Goal: Information Seeking & Learning: Learn about a topic

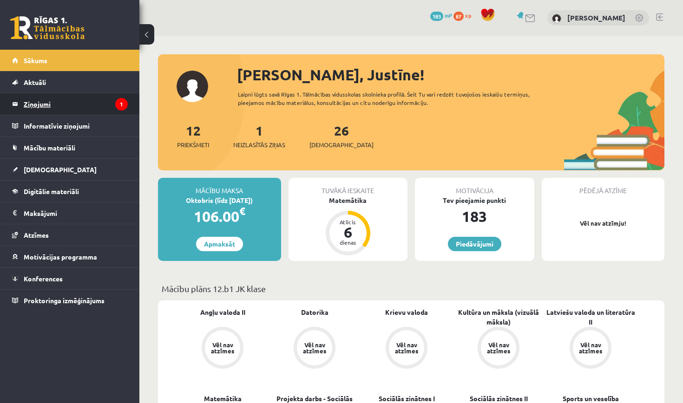
click at [124, 105] on icon "1" at bounding box center [121, 104] width 13 height 13
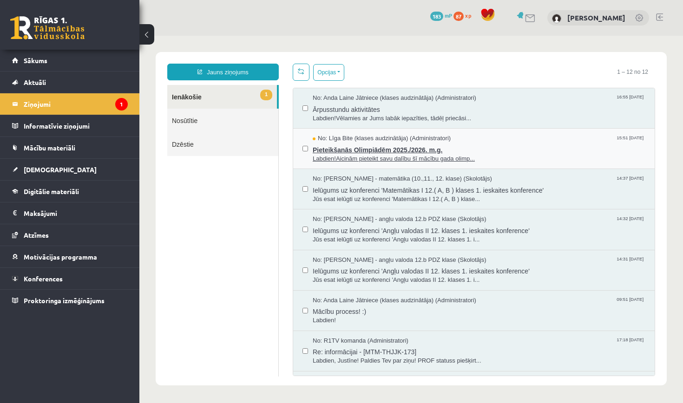
click at [377, 147] on span "Pieteikšanās Olimpiādēm 2025./2026. m.g." at bounding box center [479, 149] width 333 height 12
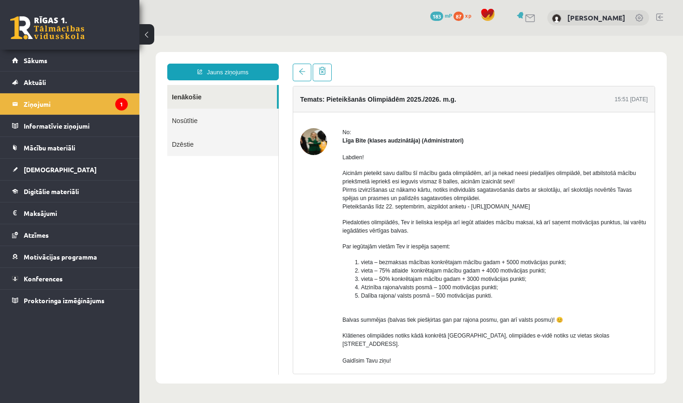
click at [256, 91] on link "Ienākošie" at bounding box center [222, 97] width 110 height 24
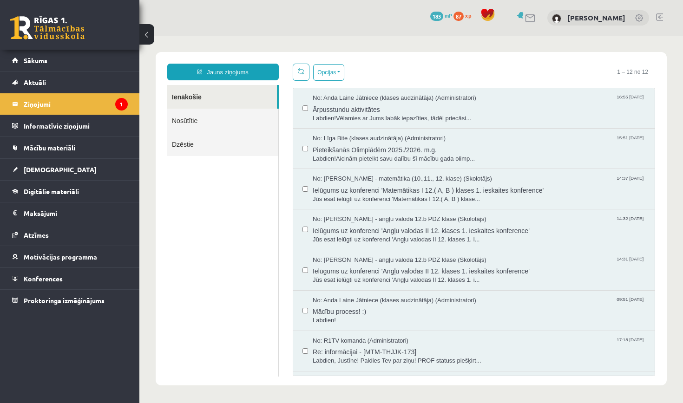
click at [256, 95] on link "Ienākošie" at bounding box center [222, 97] width 110 height 24
click at [374, 115] on span "Labdien!Vēlamies ar Jums labāk iepazīties, tādēļ priecāsi..." at bounding box center [479, 118] width 333 height 9
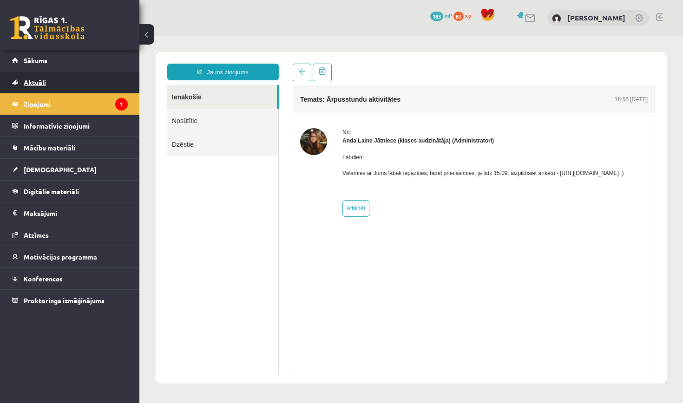
click at [68, 74] on link "Aktuāli" at bounding box center [70, 82] width 116 height 21
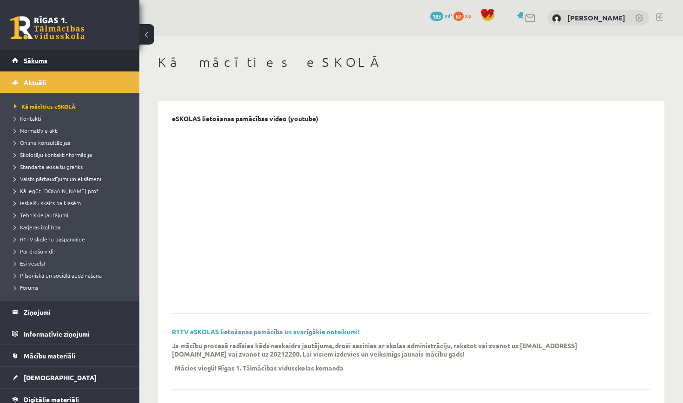
click at [68, 65] on link "Sākums" at bounding box center [70, 60] width 116 height 21
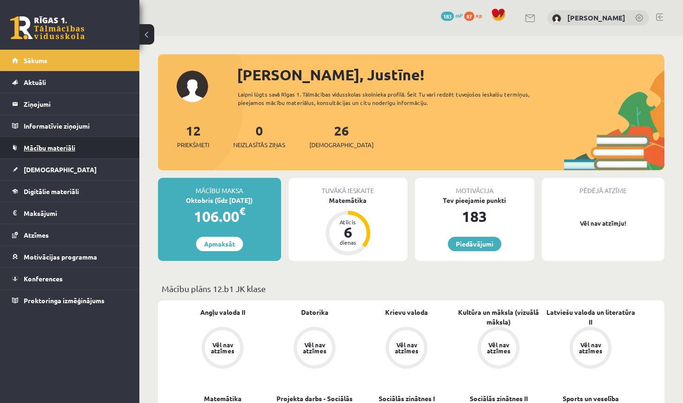
click at [71, 138] on link "Mācību materiāli" at bounding box center [70, 147] width 116 height 21
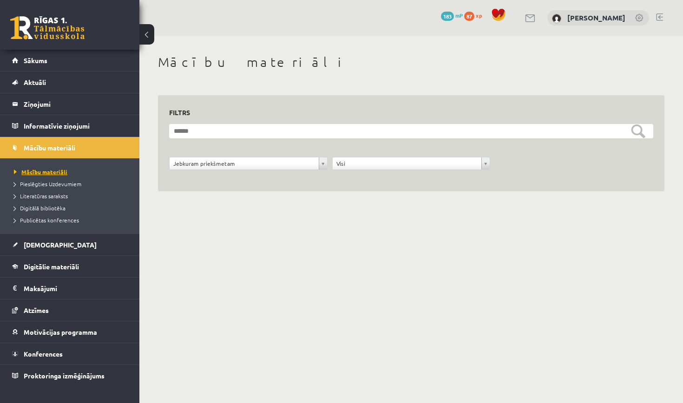
click at [52, 174] on span "Mācību materiāli" at bounding box center [40, 171] width 53 height 7
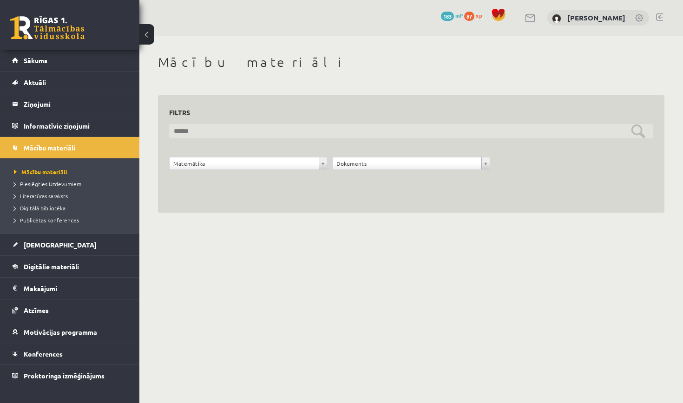
click at [259, 132] on input "text" at bounding box center [411, 131] width 484 height 14
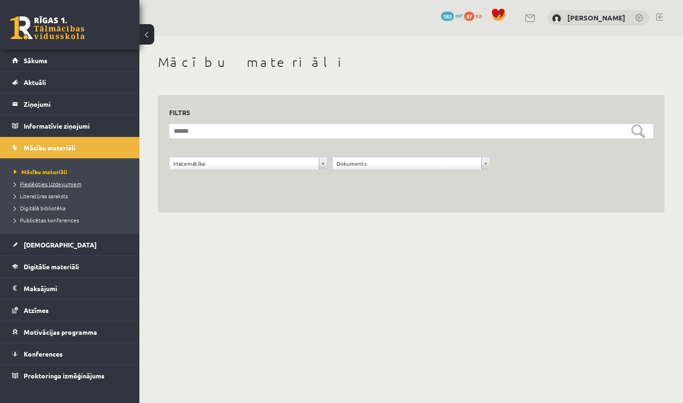
click at [59, 186] on span "Pieslēgties Uzdevumiem" at bounding box center [47, 183] width 67 height 7
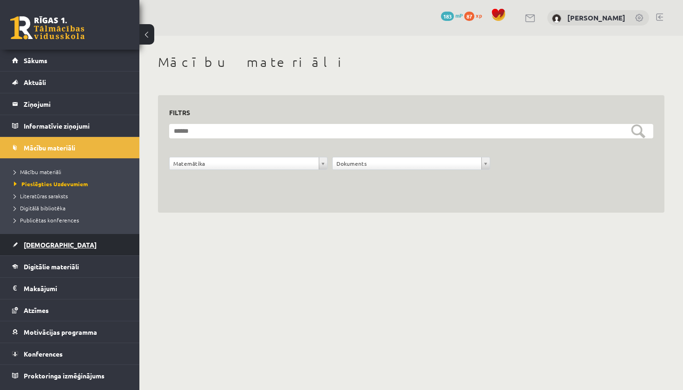
click at [36, 239] on link "[DEMOGRAPHIC_DATA]" at bounding box center [70, 244] width 116 height 21
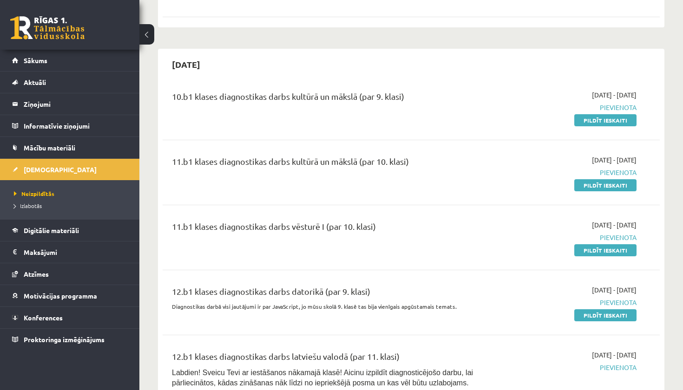
drag, startPoint x: 435, startPoint y: 202, endPoint x: 435, endPoint y: 181, distance: 20.9
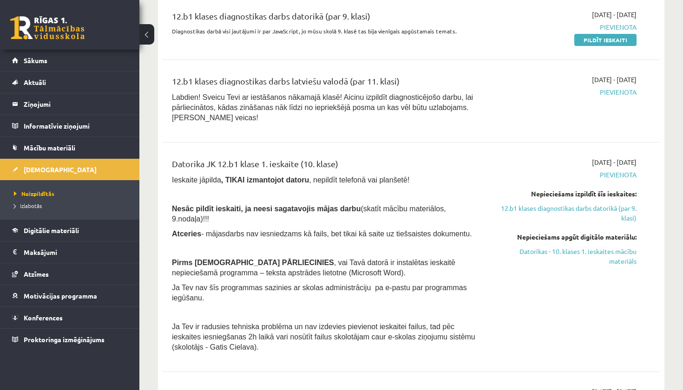
scroll to position [1730, 0]
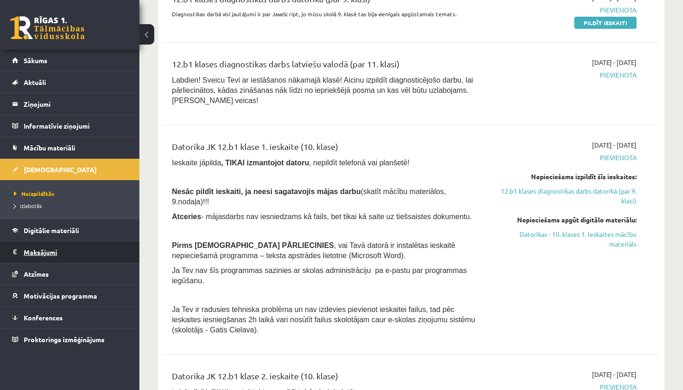
click at [55, 252] on legend "Maksājumi 0" at bounding box center [76, 252] width 104 height 21
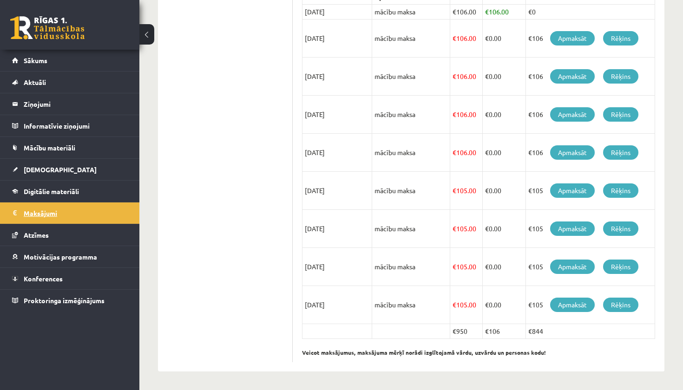
scroll to position [230, 0]
click at [65, 196] on link "Digitālie materiāli" at bounding box center [70, 191] width 116 height 21
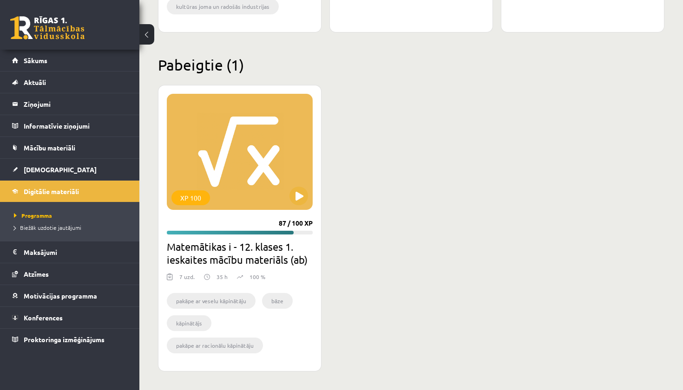
scroll to position [2352, 0]
click at [239, 213] on div "XP 100 87 / 100 XP Matemātikas i - 12. klases 1. ieskaites mācību materiāls (ab…" at bounding box center [240, 228] width 164 height 287
click at [282, 206] on div "XP 100" at bounding box center [240, 152] width 146 height 116
click at [275, 208] on div "XP 100" at bounding box center [240, 152] width 146 height 116
click at [269, 201] on div "XP 100" at bounding box center [240, 152] width 146 height 116
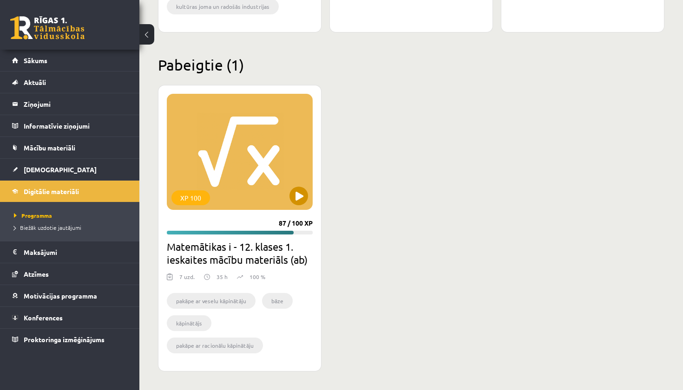
click at [269, 201] on div "XP 100" at bounding box center [240, 152] width 146 height 116
click at [263, 239] on div "XP 100 87 / 100 XP Matemātikas i - 12. klases 1. ieskaites mācību materiāls (ab…" at bounding box center [240, 228] width 164 height 287
click at [222, 206] on div "XP 100" at bounding box center [240, 152] width 146 height 116
click at [235, 192] on div "XP 100" at bounding box center [240, 152] width 146 height 116
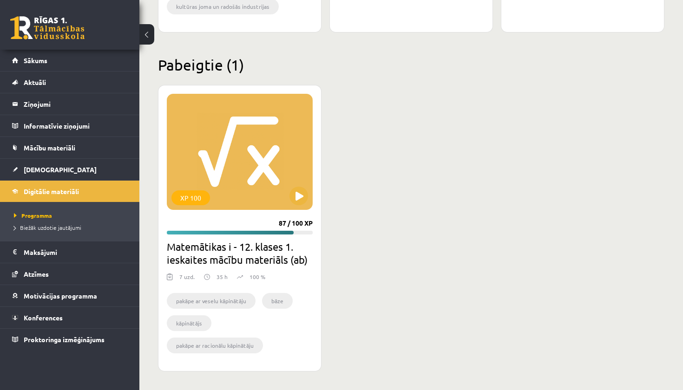
click at [210, 303] on li "pakāpe ar veselu kāpinātāju" at bounding box center [211, 301] width 89 height 16
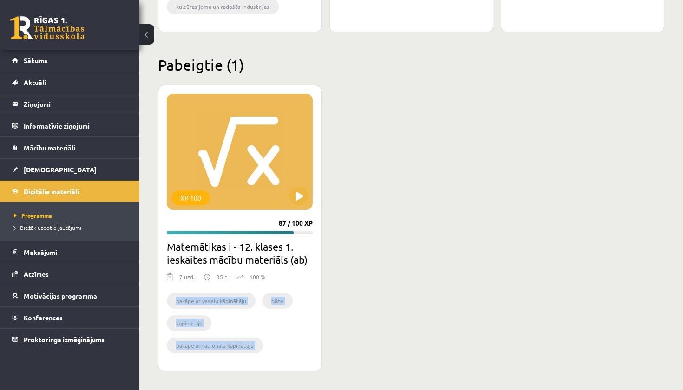
click at [210, 303] on li "pakāpe ar veselu kāpinātāju" at bounding box center [211, 301] width 89 height 16
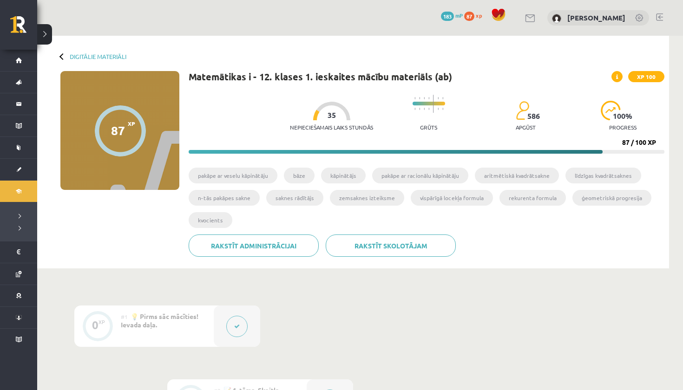
click at [242, 340] on div at bounding box center [237, 326] width 46 height 41
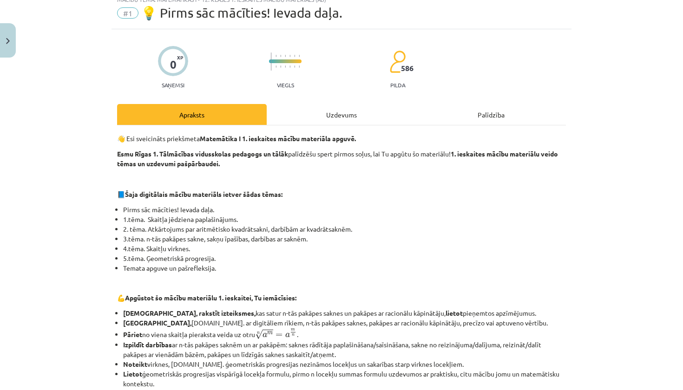
scroll to position [8, 0]
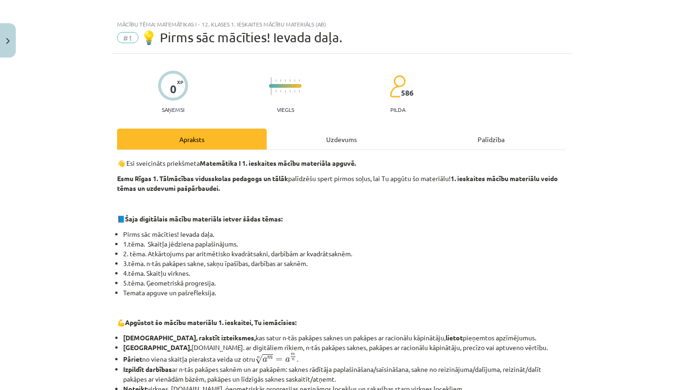
click at [308, 138] on div "Uzdevums" at bounding box center [342, 139] width 150 height 21
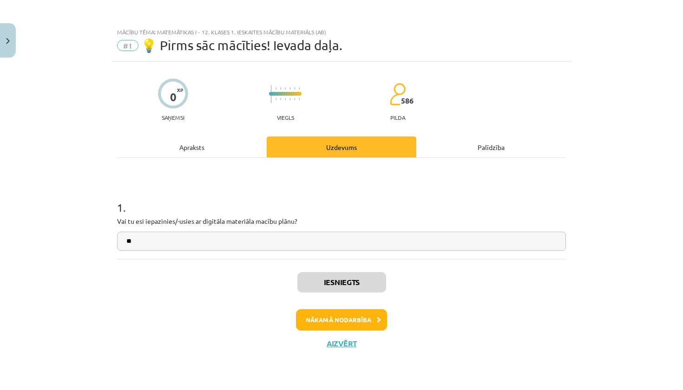
scroll to position [0, 0]
click at [326, 319] on button "Nākamā nodarbība" at bounding box center [341, 319] width 91 height 21
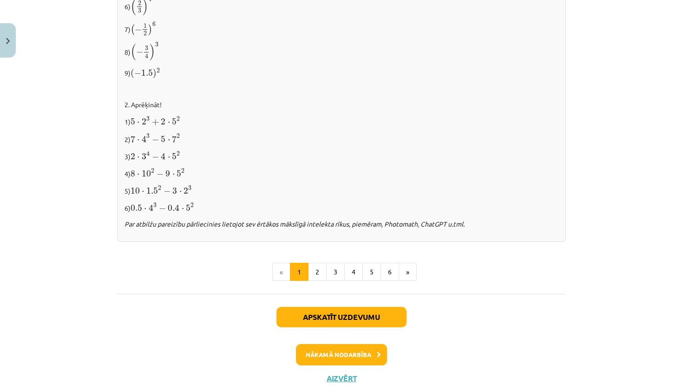
scroll to position [930, 0]
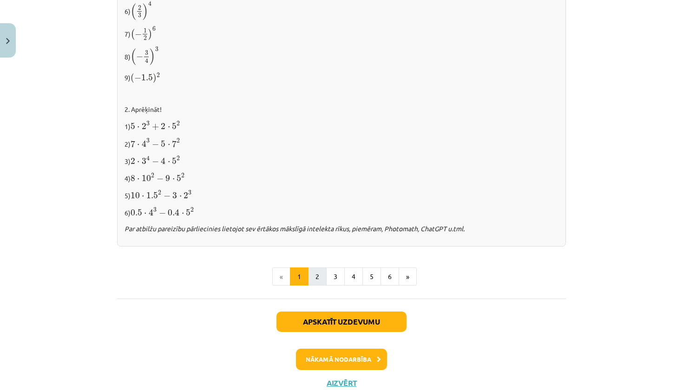
click at [318, 273] on button "2" at bounding box center [317, 277] width 19 height 19
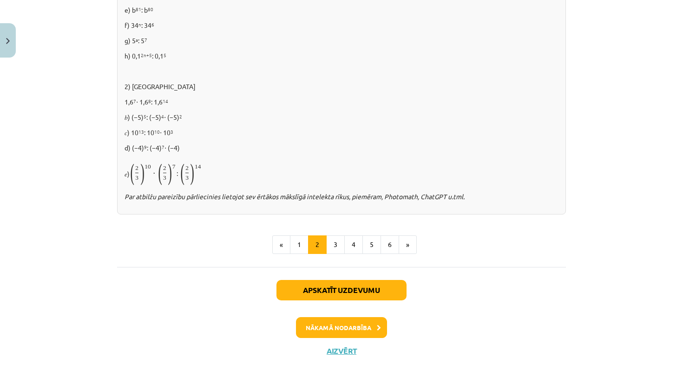
scroll to position [619, 0]
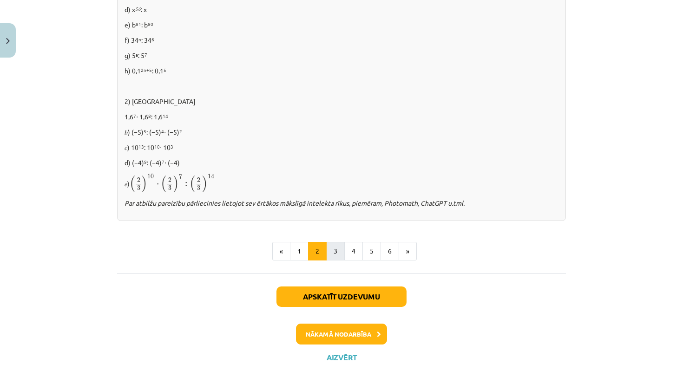
click at [335, 254] on button "3" at bounding box center [335, 251] width 19 height 19
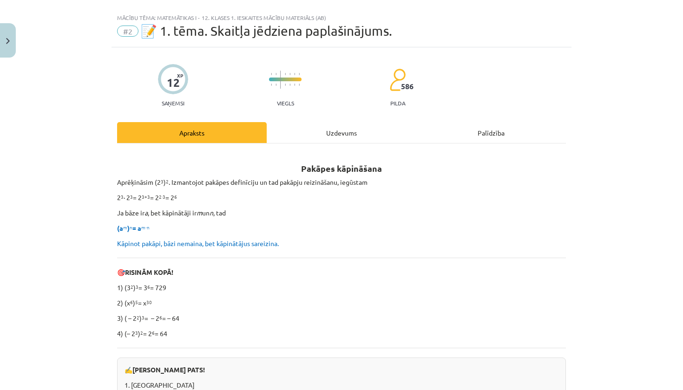
scroll to position [0, 0]
